Goal: Navigation & Orientation: Find specific page/section

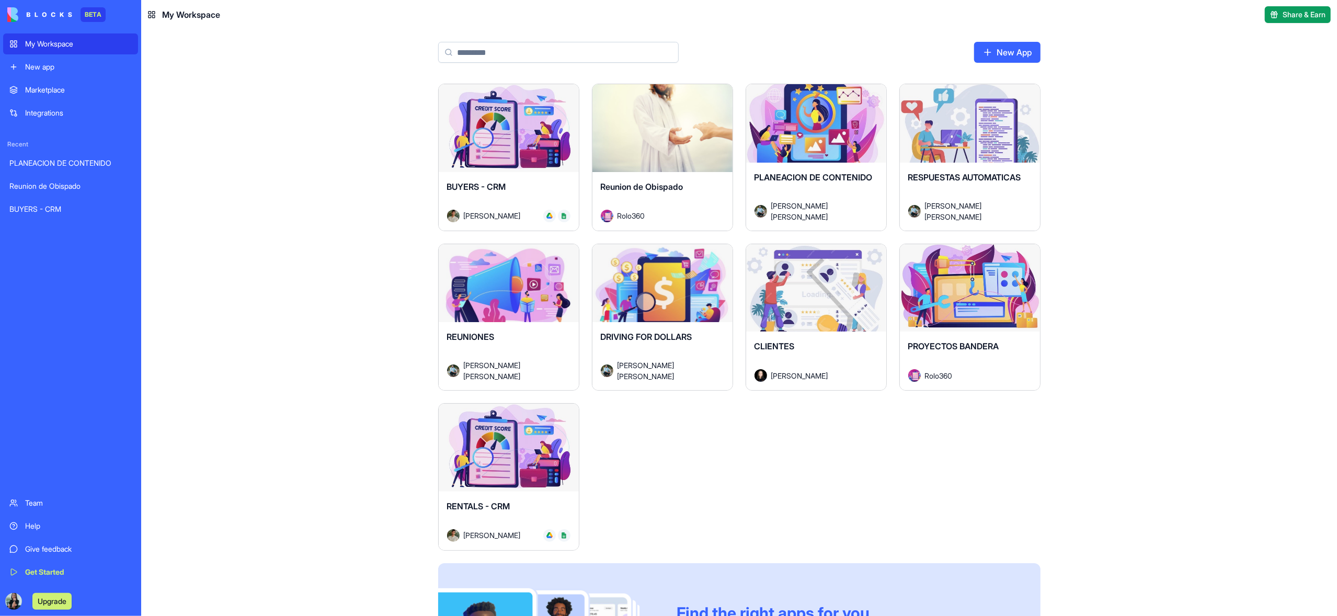
click at [503, 124] on button "Launch" at bounding box center [508, 128] width 78 height 21
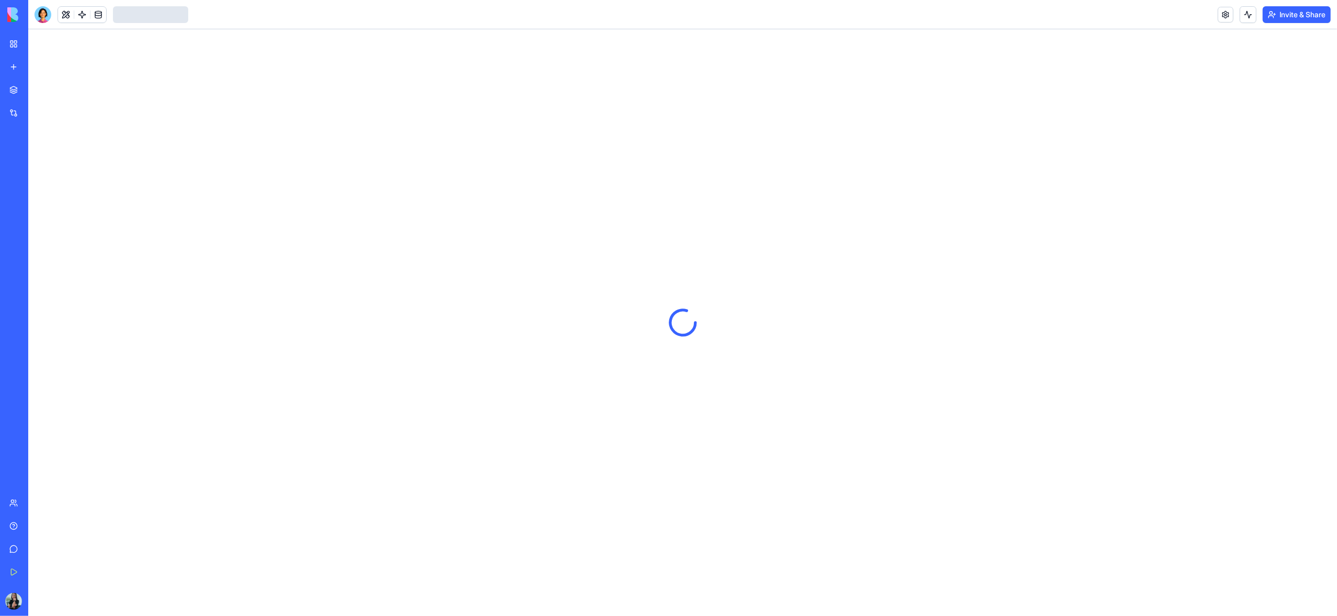
click at [11, 43] on link "My Workspace" at bounding box center [24, 43] width 42 height 21
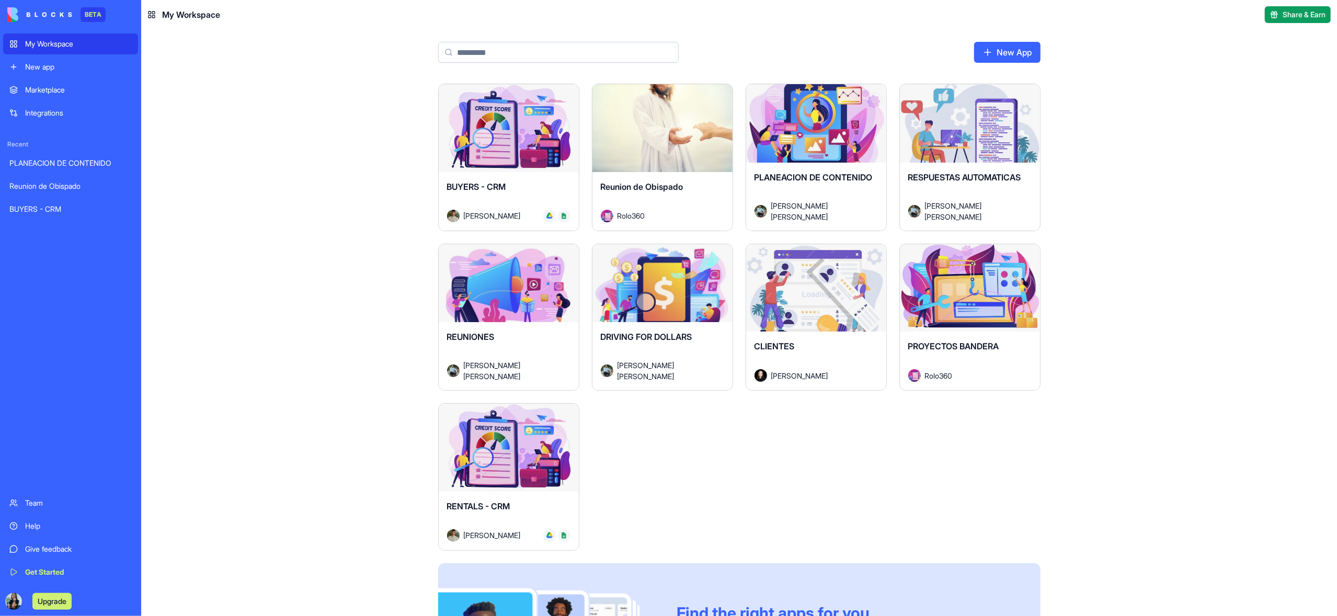
click at [965, 302] on div "Launch" at bounding box center [970, 288] width 140 height 88
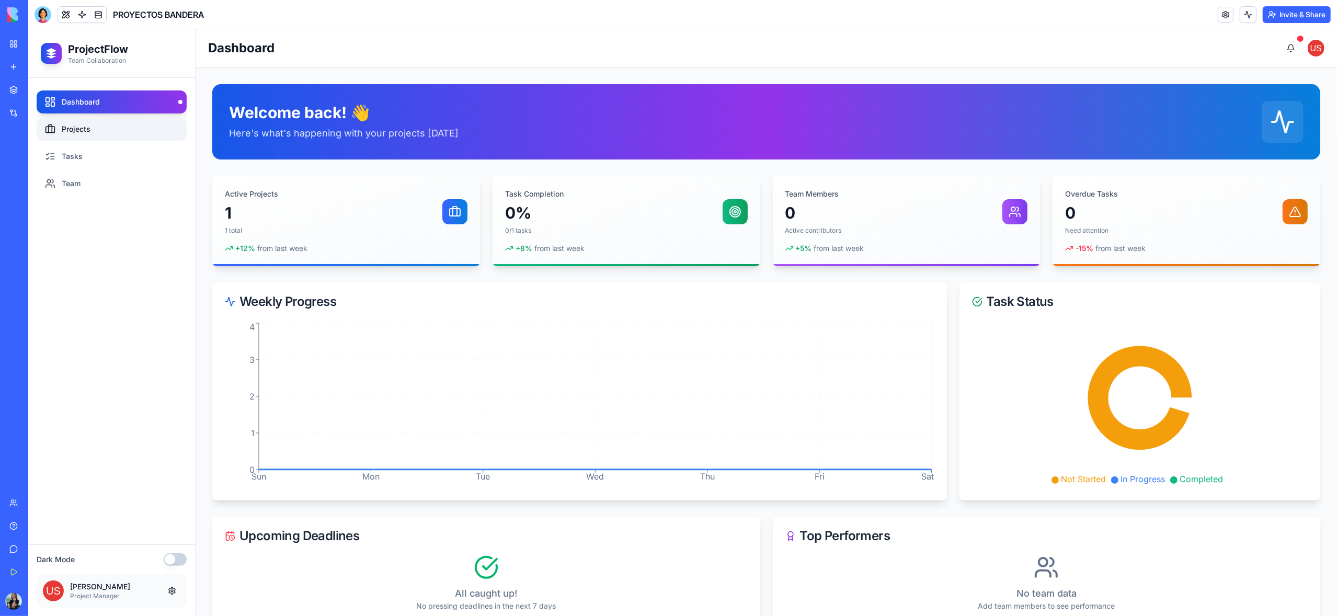
click at [60, 129] on link "Projects" at bounding box center [112, 129] width 150 height 23
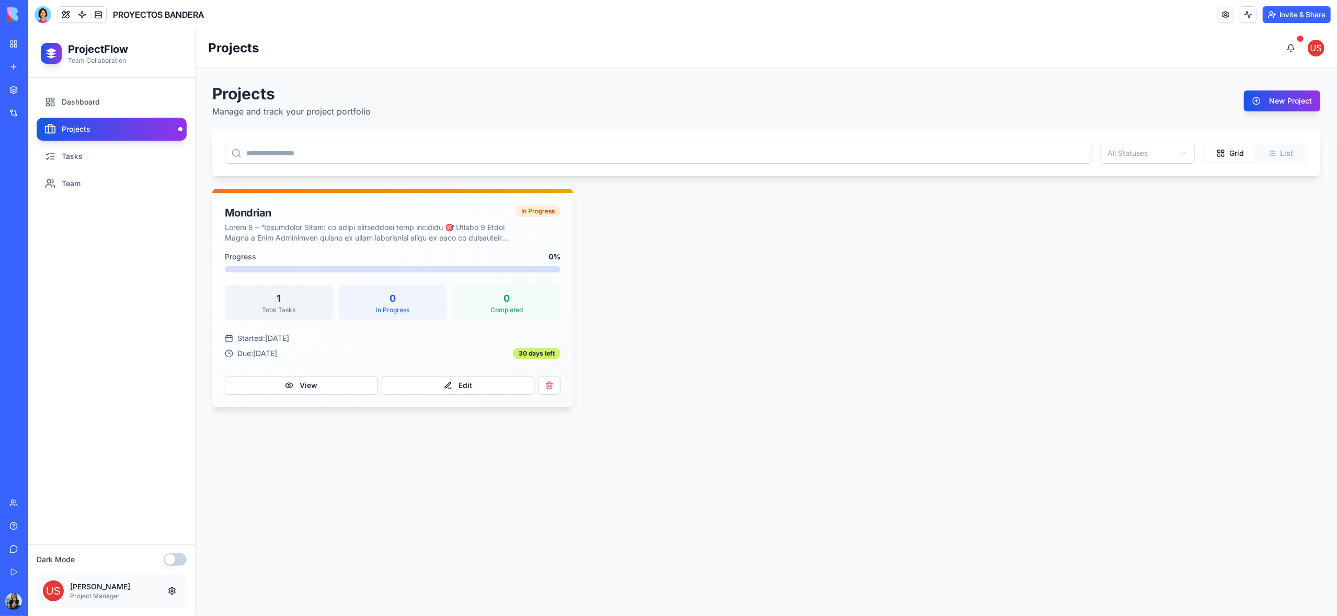
click at [15, 42] on link "My Workspace" at bounding box center [24, 43] width 42 height 21
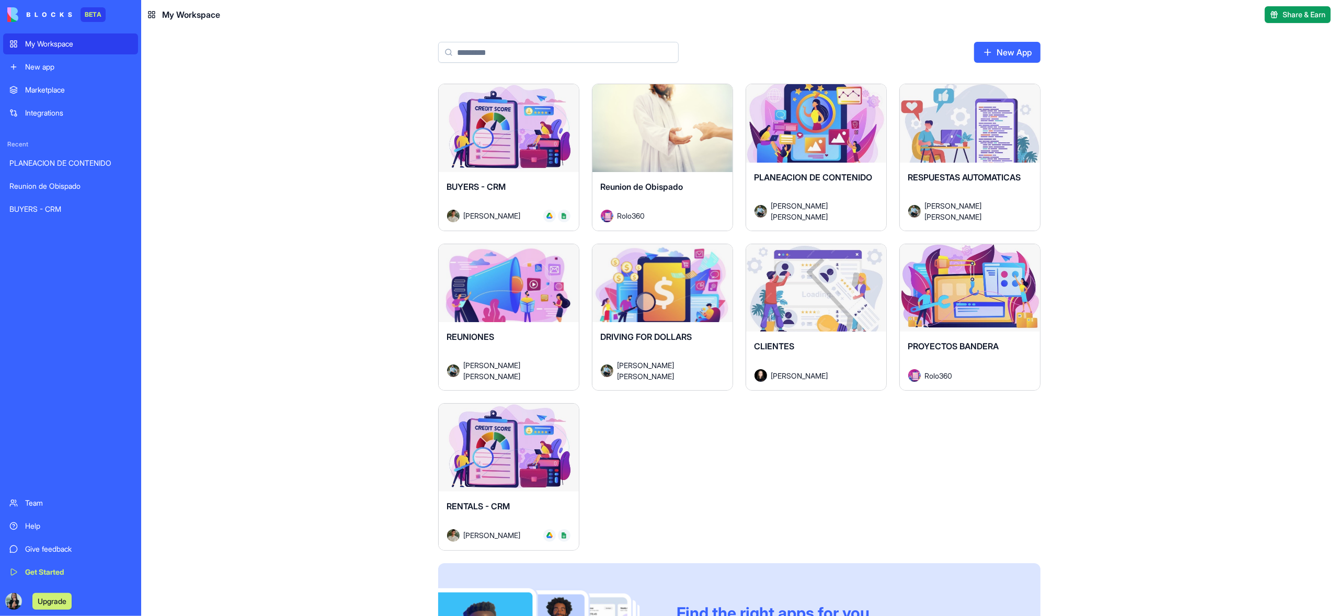
click at [501, 473] on div "Launch" at bounding box center [509, 448] width 140 height 88
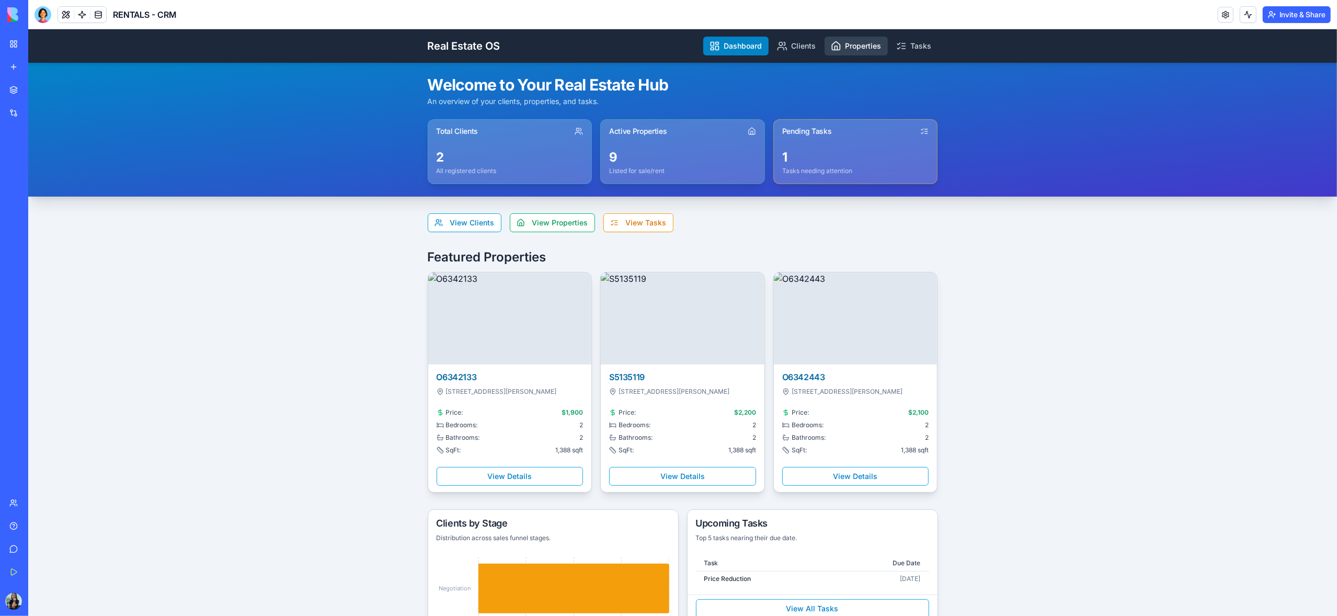
click at [857, 47] on link "Properties" at bounding box center [855, 46] width 63 height 19
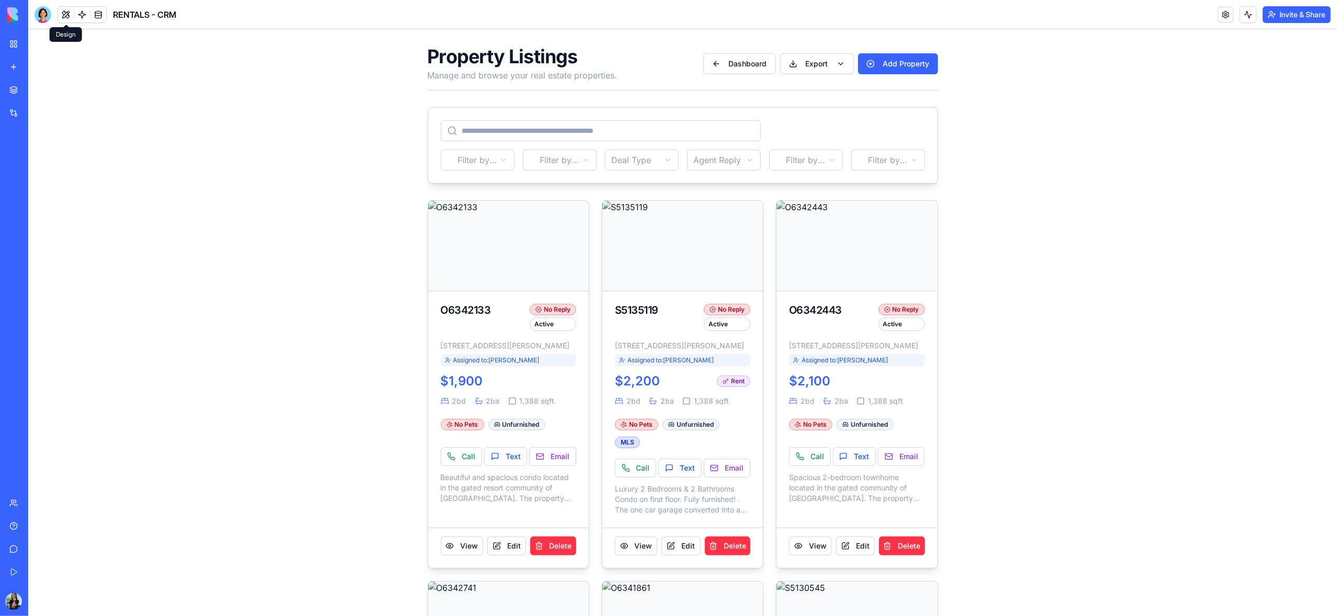
click at [66, 17] on button at bounding box center [66, 15] width 16 height 16
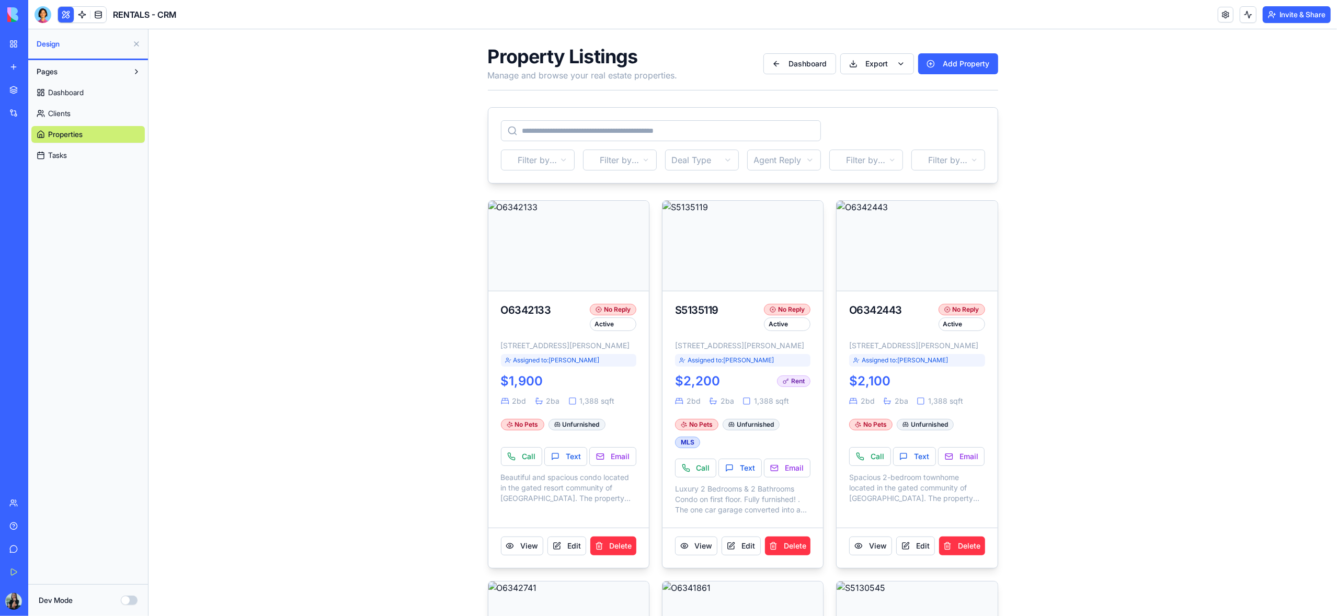
click at [71, 93] on span "Dashboard" at bounding box center [66, 92] width 36 height 10
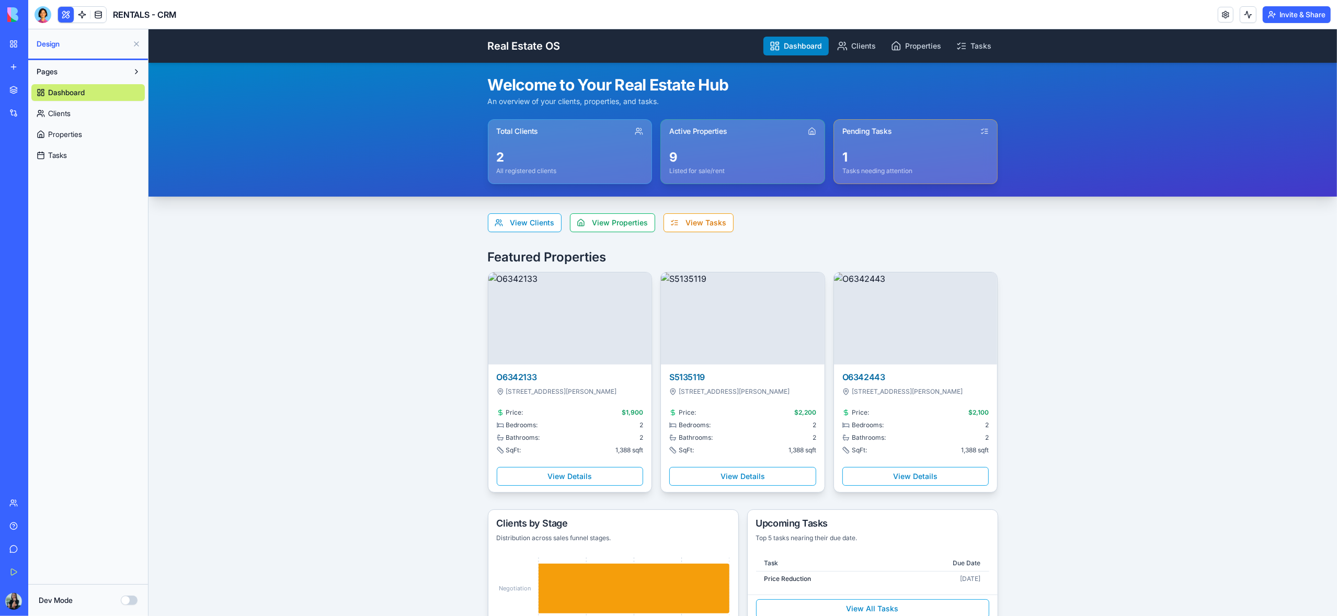
click at [65, 113] on span "Clients" at bounding box center [59, 113] width 22 height 10
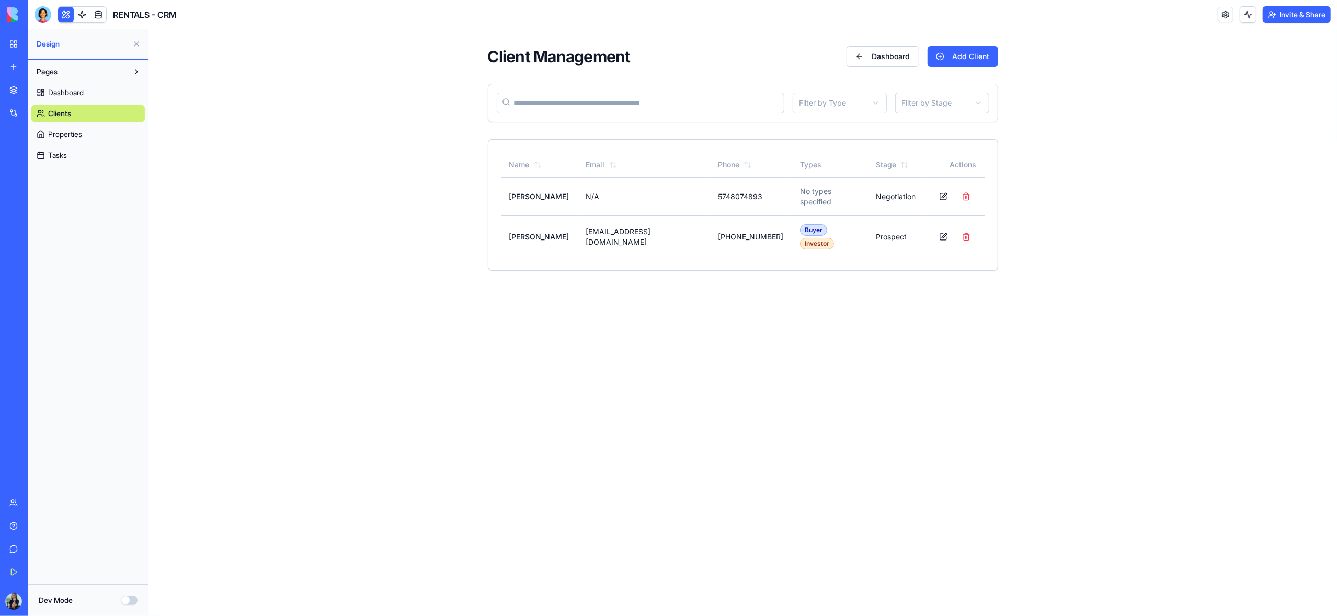
click at [59, 135] on span "Properties" at bounding box center [65, 134] width 34 height 10
